Goal: Task Accomplishment & Management: Complete application form

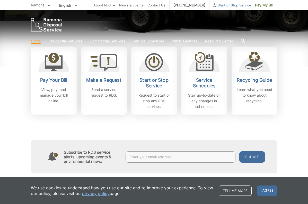
scroll to position [154, 0]
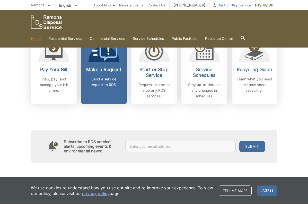
click at [100, 82] on p "Send a service request to RDS." at bounding box center [104, 81] width 38 height 11
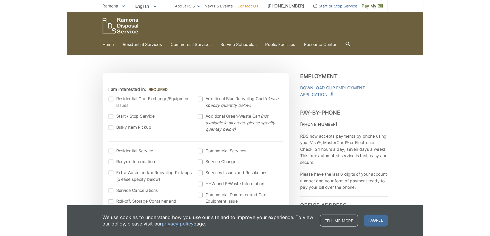
scroll to position [103, 0]
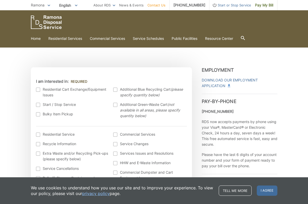
click at [115, 90] on div at bounding box center [115, 90] width 4 height 4
click at [0, 0] on input "Additional Blue Recycling Cart (please specify quantity below)" at bounding box center [0, 0] width 0 height 0
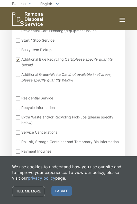
click at [122, 40] on div "Current Location [GEOGRAPHIC_DATA] [GEOGRAPHIC_DATA][PERSON_NAME][GEOGRAPHIC_DA…" at bounding box center [68, 116] width 113 height 205
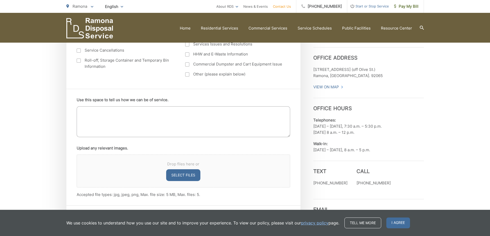
scroll to position [257, 0]
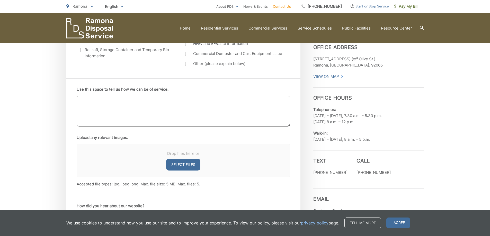
click at [111, 103] on textarea "Use this space to tell us how we can be of service." at bounding box center [183, 111] width 213 height 31
type textarea "W"
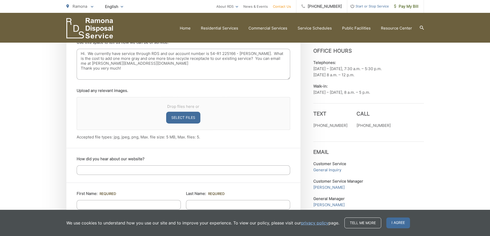
scroll to position [360, 0]
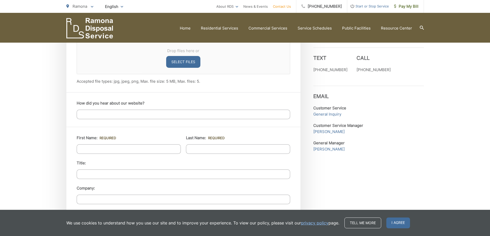
type textarea "Hi. We currently have service through RDS and our account number is 54-R1 22516…"
click at [122, 146] on input "First Name: *" at bounding box center [129, 149] width 104 height 10
type input "Theresa"
type input "Solo"
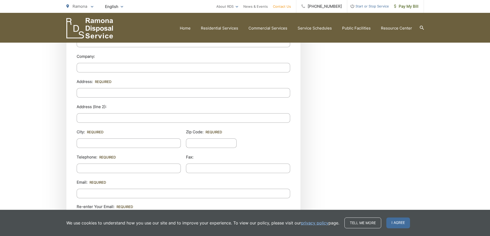
click at [127, 94] on input "Address: *" at bounding box center [183, 93] width 213 height 10
type input "1321 Barnett Rd"
type input "Ramona"
type input "C"
type input "2"
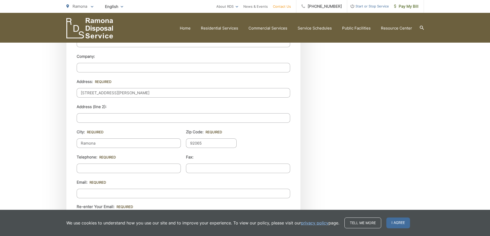
type input "92065"
type input "(760) 802-3623"
type input "(___) ___-____"
type input "teri.solo@yahoo.com"
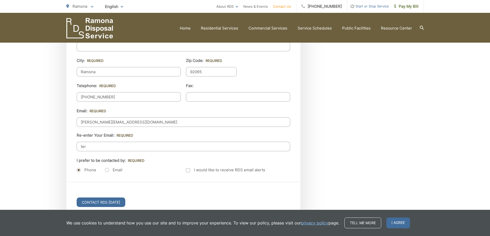
scroll to position [569, 0]
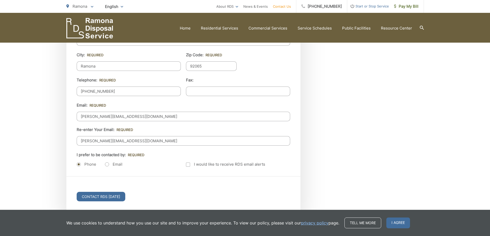
type input "teri.solo@yahoo.com"
click at [106, 164] on label "Email" at bounding box center [113, 164] width 17 height 5
radio input "true"
click at [108, 199] on input "Contact RDS Today" at bounding box center [101, 197] width 49 height 10
